Goal: Download file/media

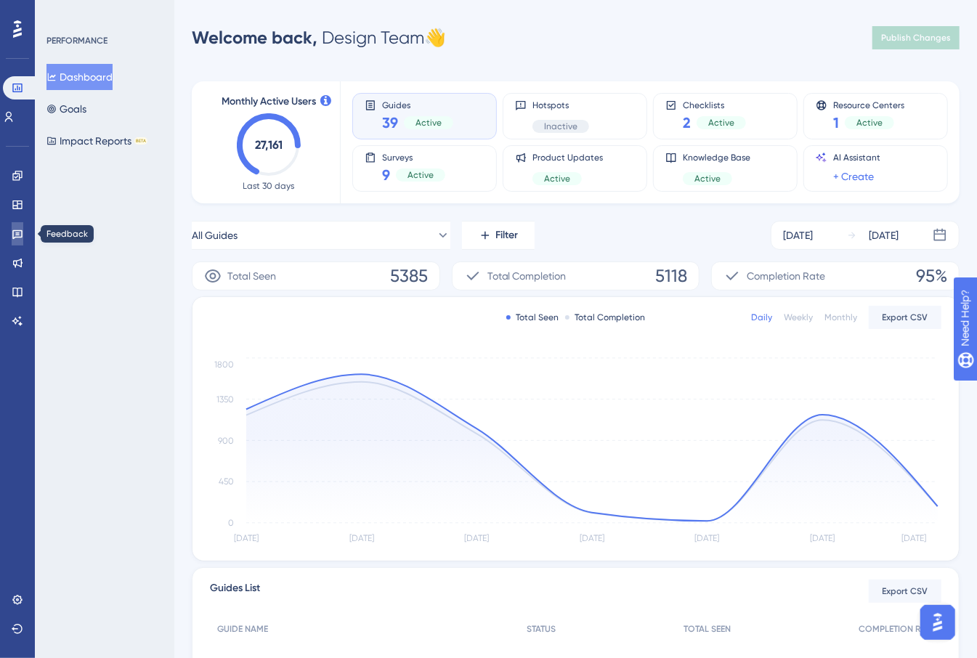
click at [23, 230] on icon at bounding box center [18, 234] width 12 height 12
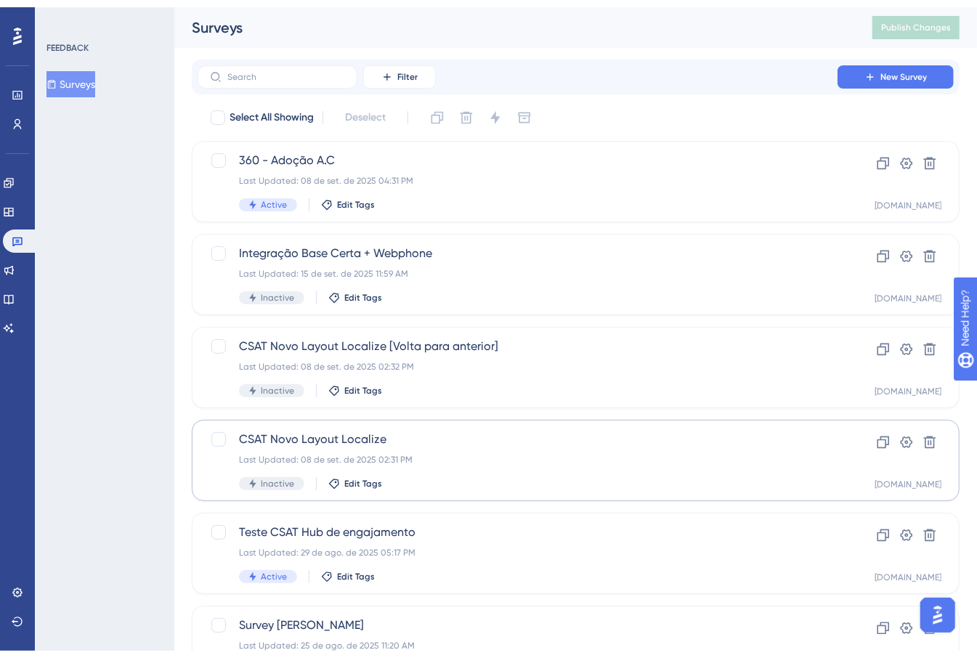
scroll to position [469, 0]
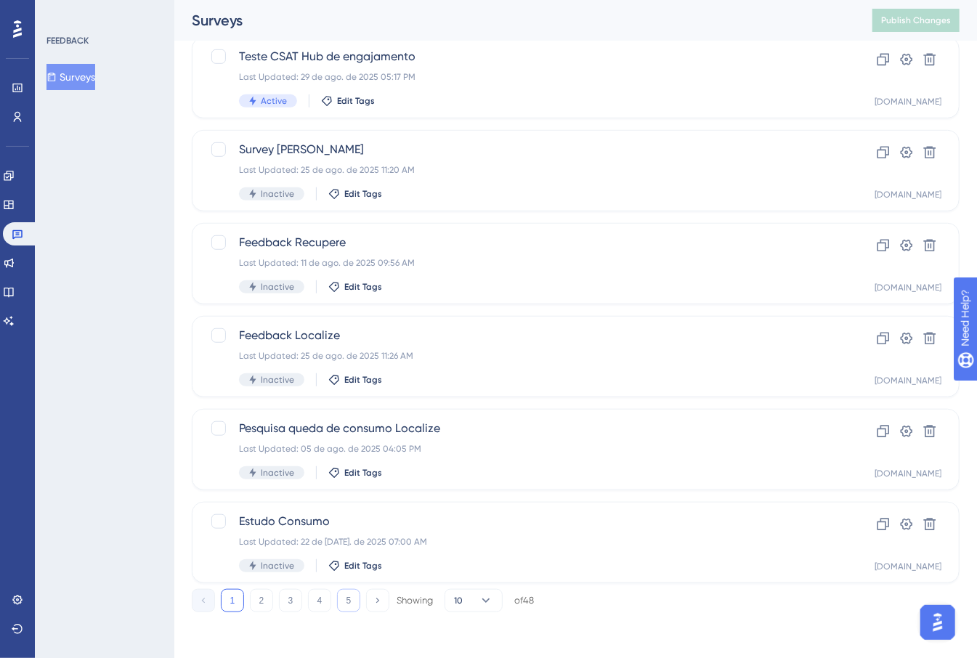
click at [355, 598] on button "5" at bounding box center [348, 600] width 23 height 23
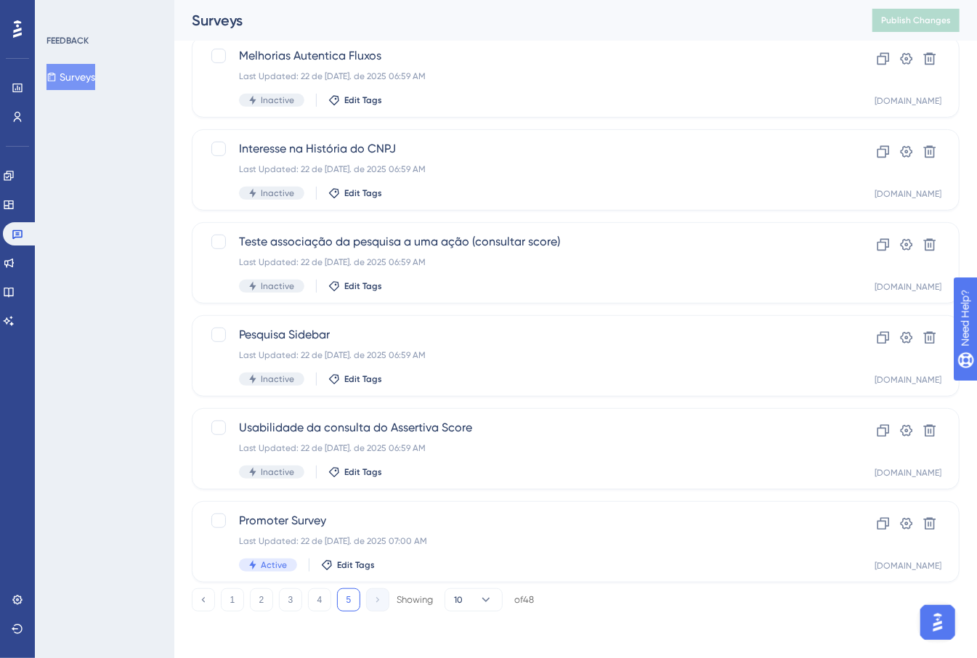
scroll to position [283, 0]
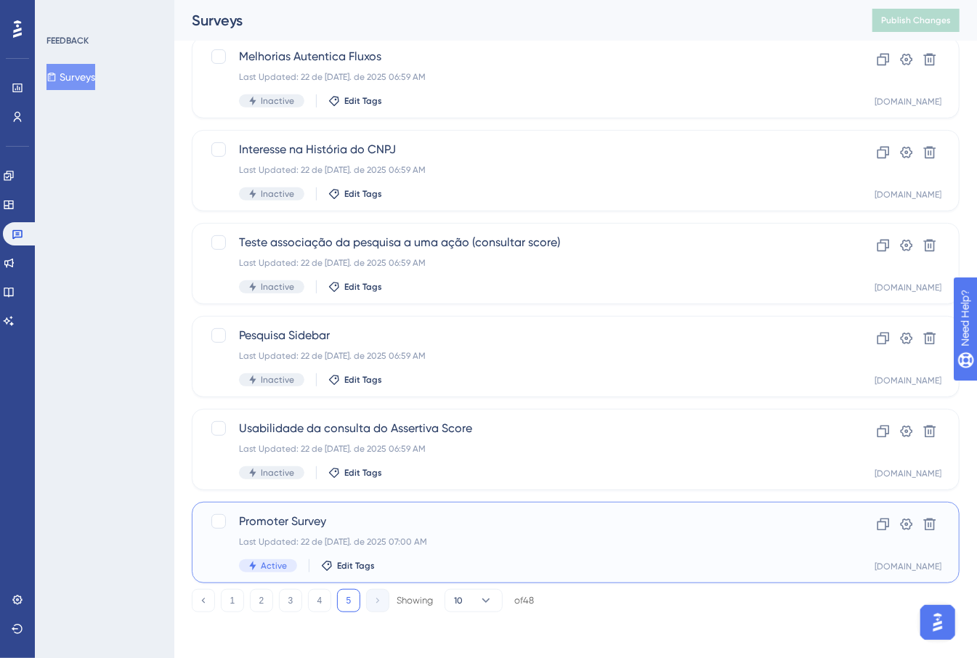
click at [515, 527] on span "Promoter Survey" at bounding box center [517, 521] width 557 height 17
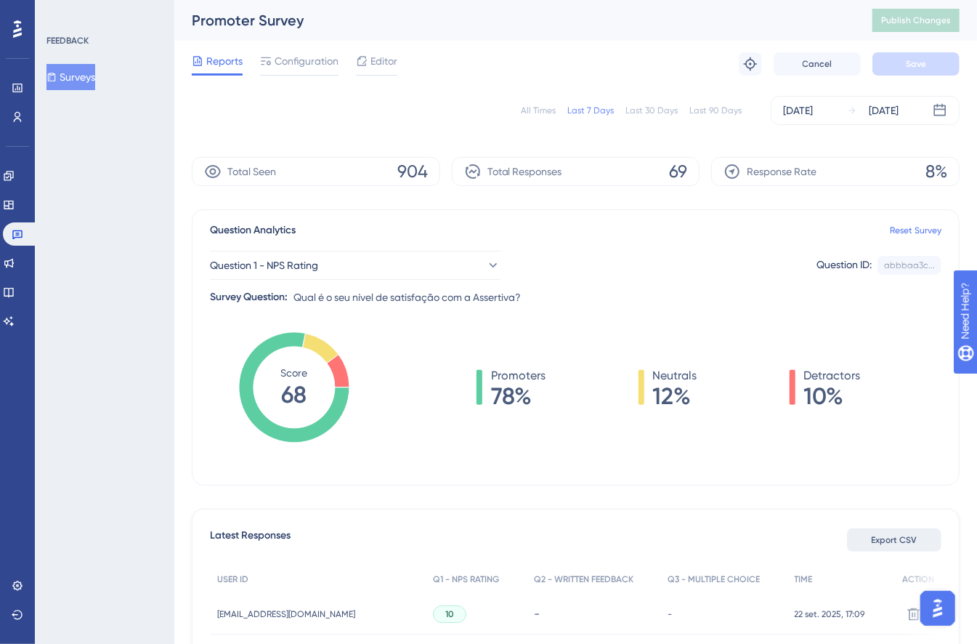
click at [889, 541] on span "Export CSV" at bounding box center [895, 540] width 46 height 12
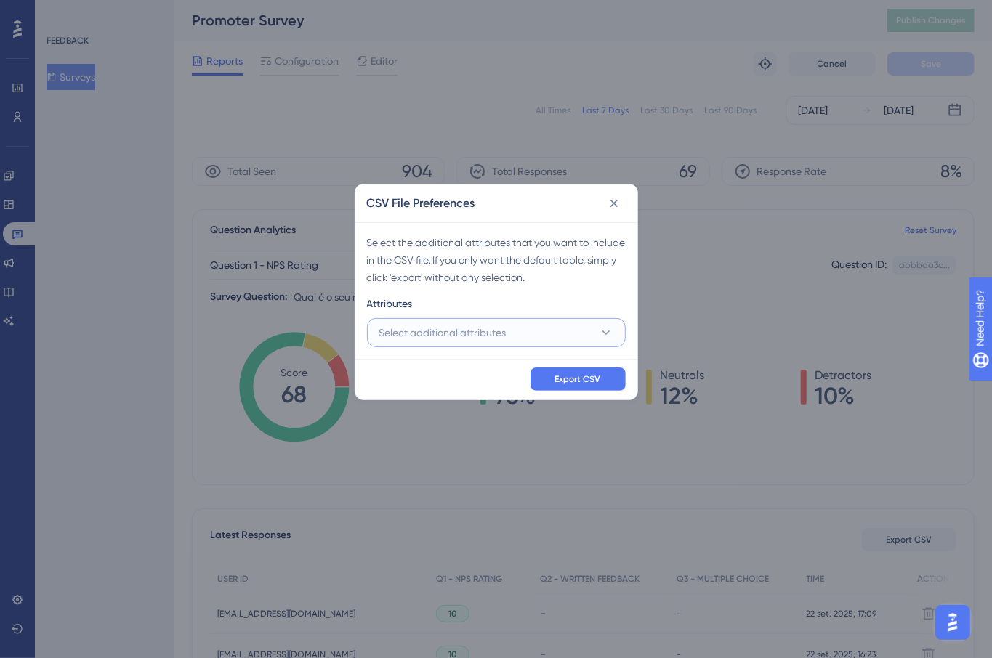
click at [437, 323] on button "Select additional attributes" at bounding box center [496, 332] width 259 height 29
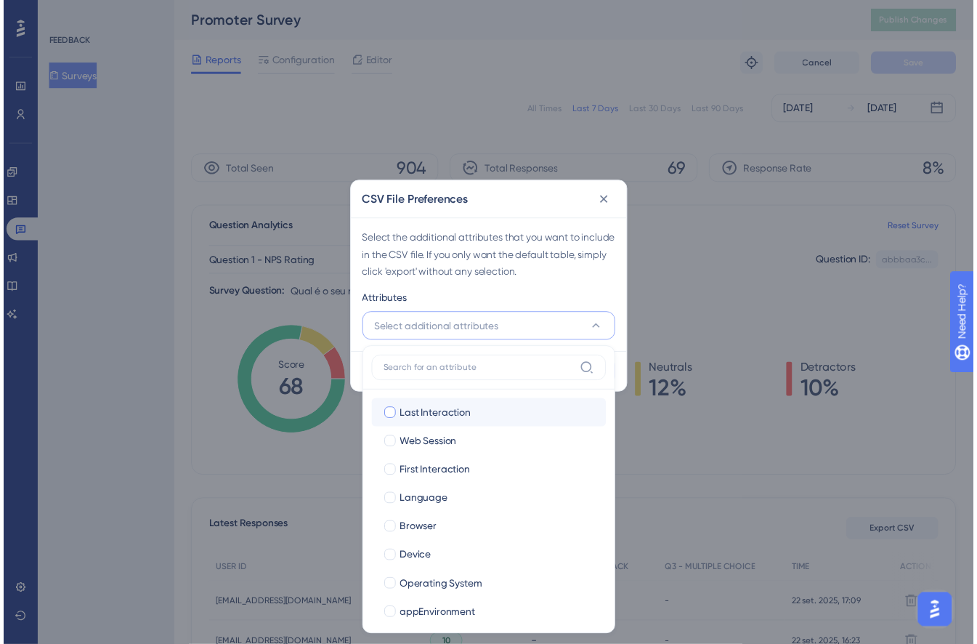
scroll to position [4, 0]
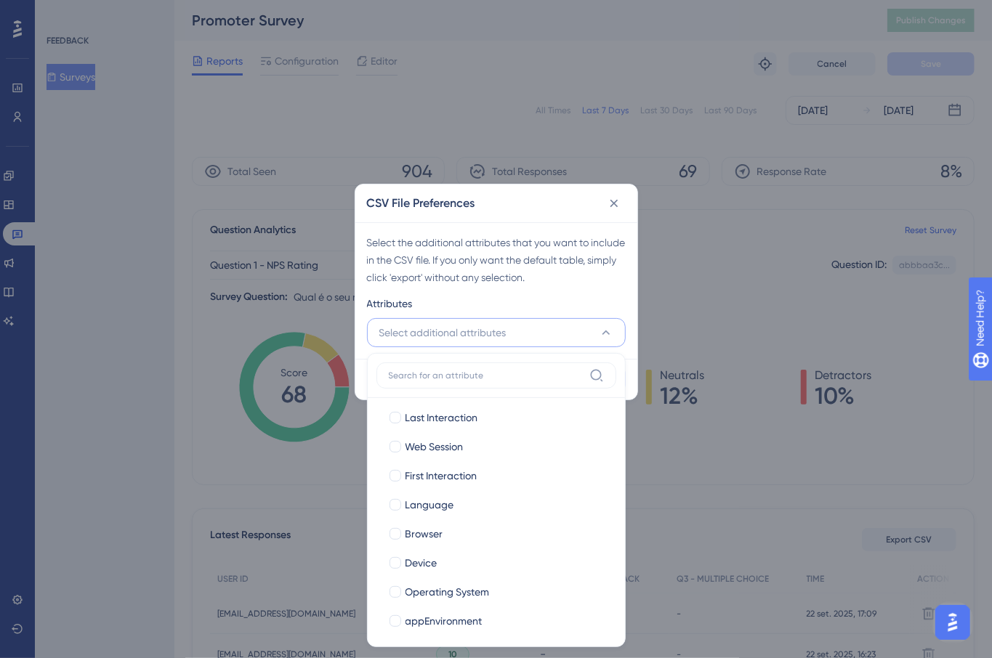
click at [485, 287] on div "Select the additional attributes that you want to include in the CSV file. If y…" at bounding box center [496, 290] width 282 height 137
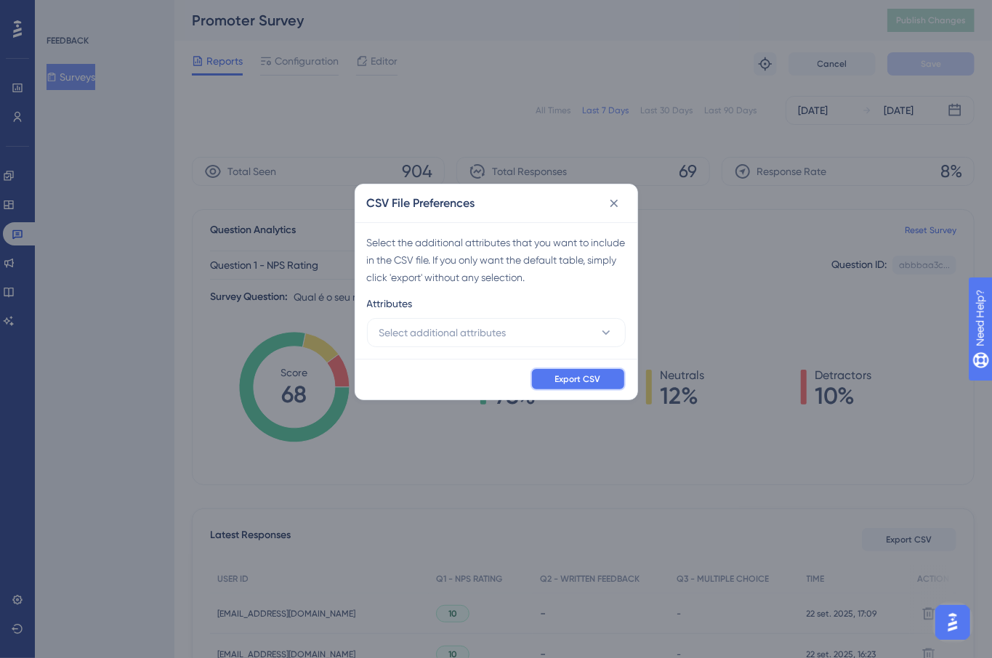
click at [568, 387] on button "Export CSV" at bounding box center [578, 379] width 95 height 23
